Goal: Task Accomplishment & Management: Use online tool/utility

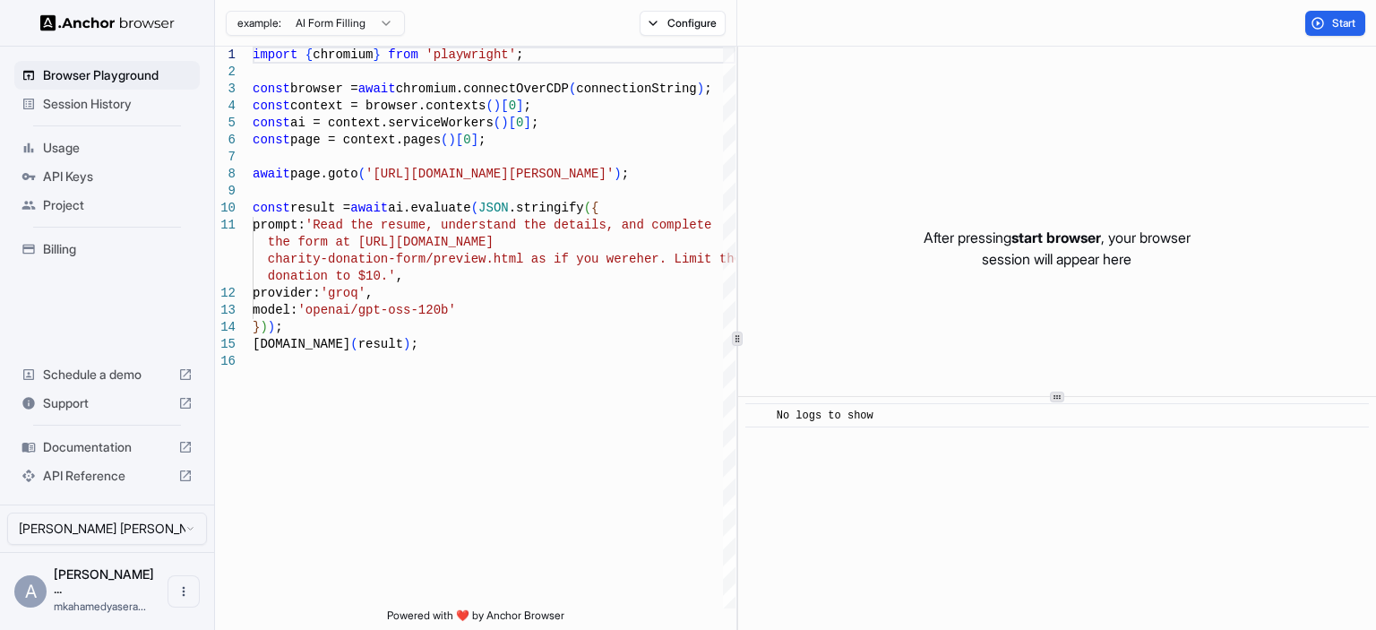
click at [86, 110] on span "Session History" at bounding box center [118, 104] width 150 height 18
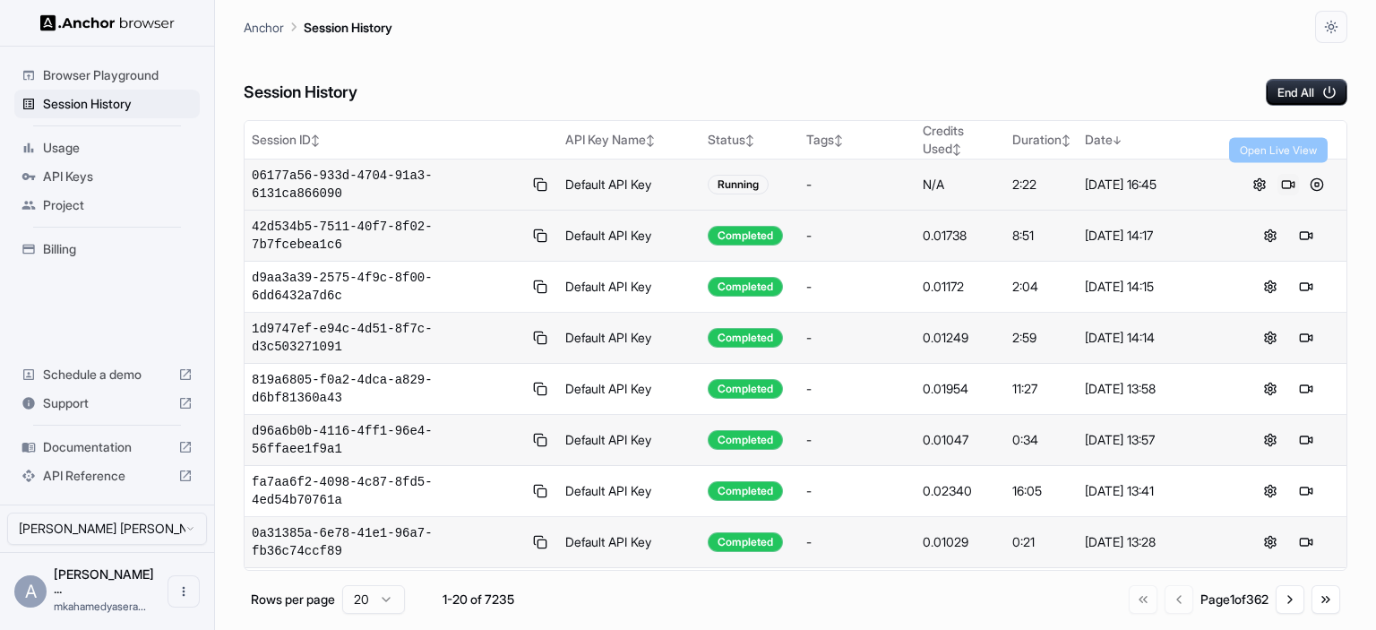
click at [1278, 178] on button at bounding box center [1289, 185] width 22 height 22
click at [1296, 176] on button at bounding box center [1307, 185] width 22 height 22
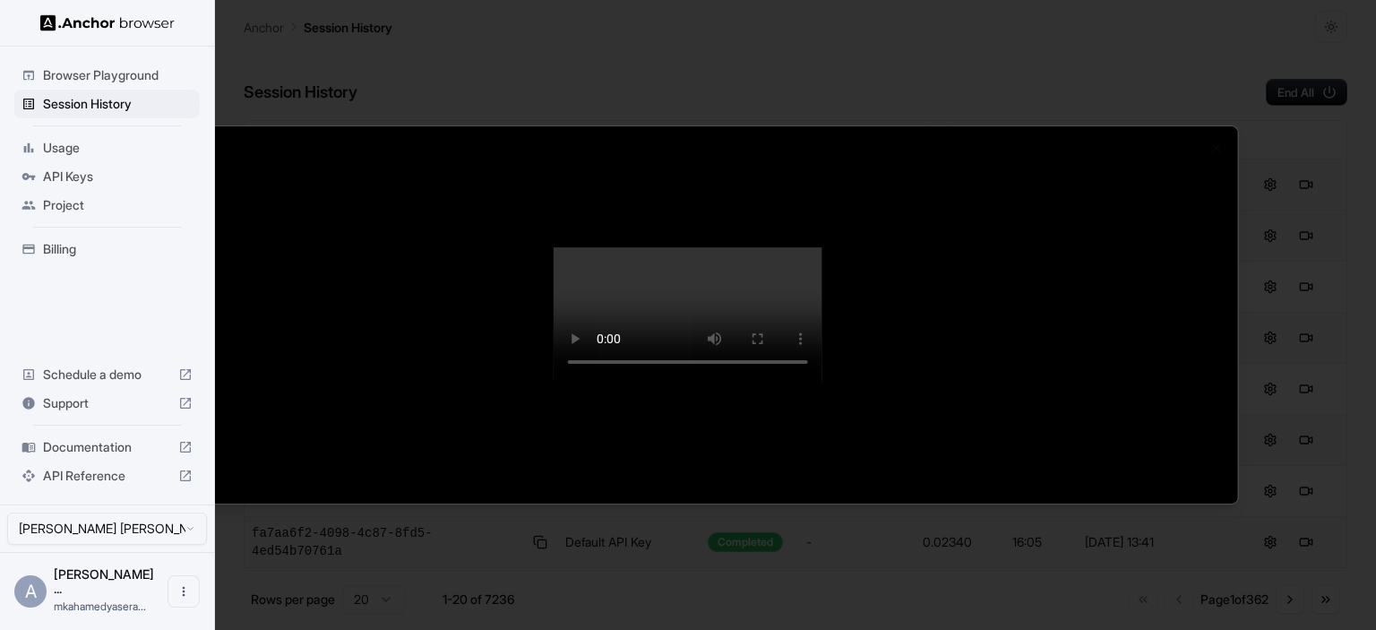
click at [1334, 153] on div at bounding box center [688, 315] width 1376 height 630
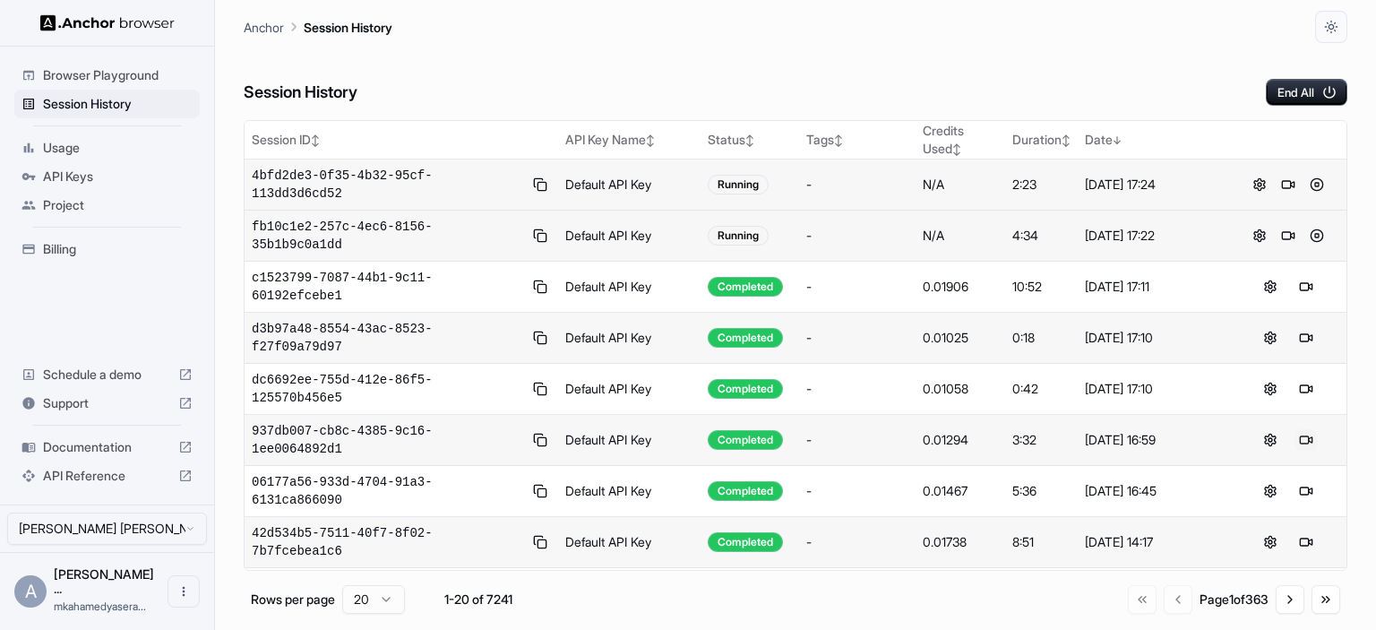
click at [1296, 429] on button at bounding box center [1307, 440] width 22 height 22
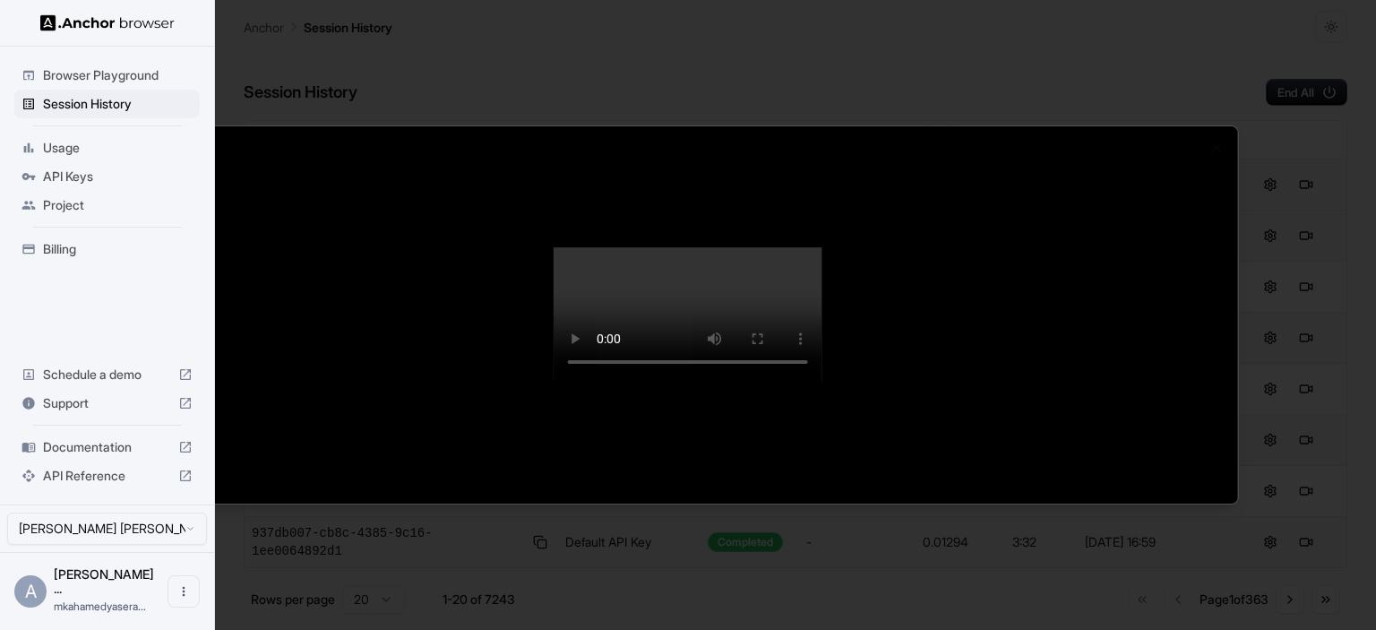
click at [248, 35] on div at bounding box center [688, 315] width 1376 height 630
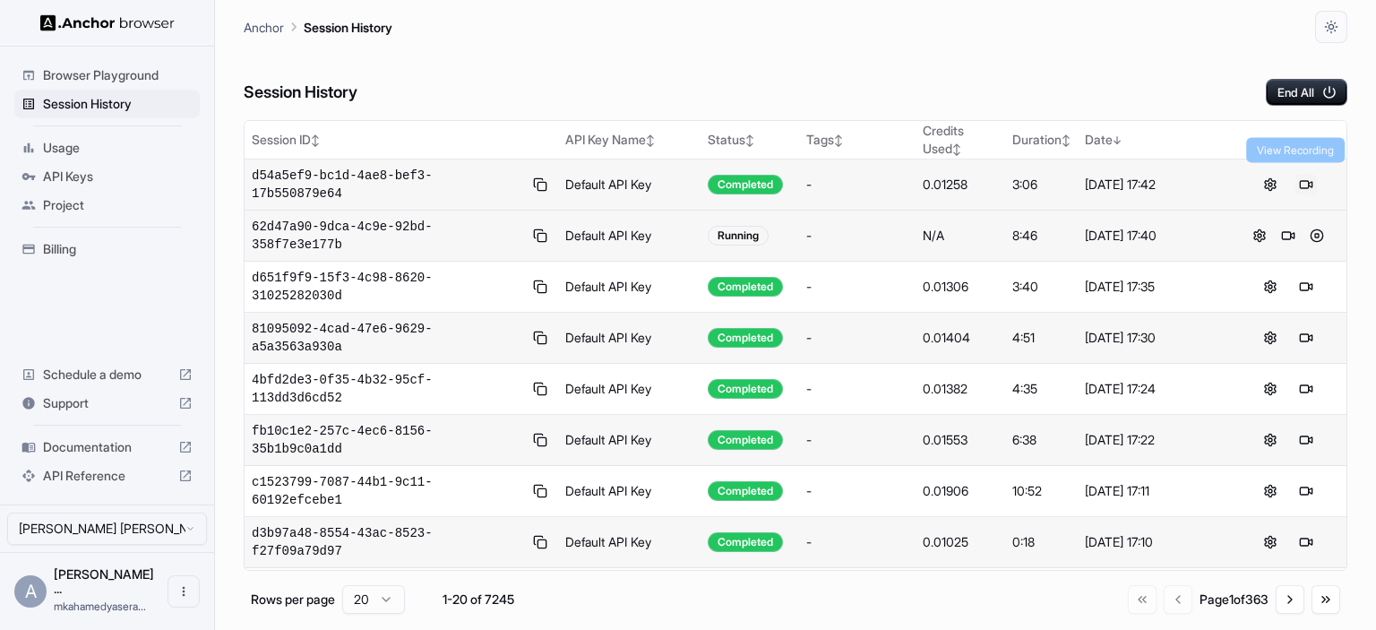
click at [1296, 178] on button at bounding box center [1307, 185] width 22 height 22
